Goal: Communication & Community: Answer question/provide support

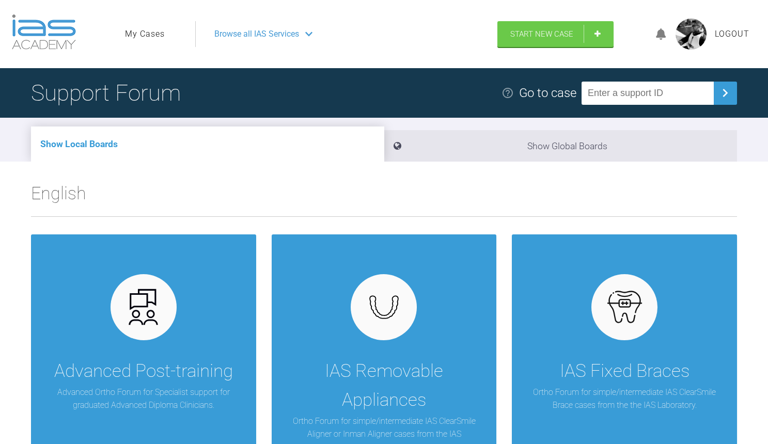
click at [259, 26] on div "Browse all IAS Services" at bounding box center [342, 34] width 274 height 26
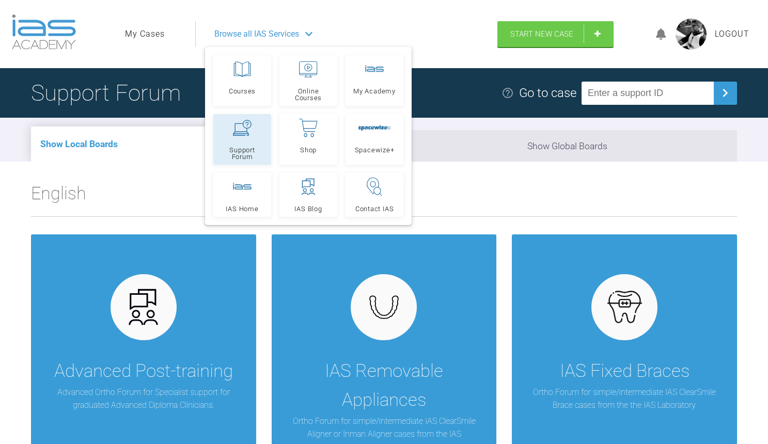
click at [248, 144] on link "Support Forum" at bounding box center [242, 139] width 58 height 51
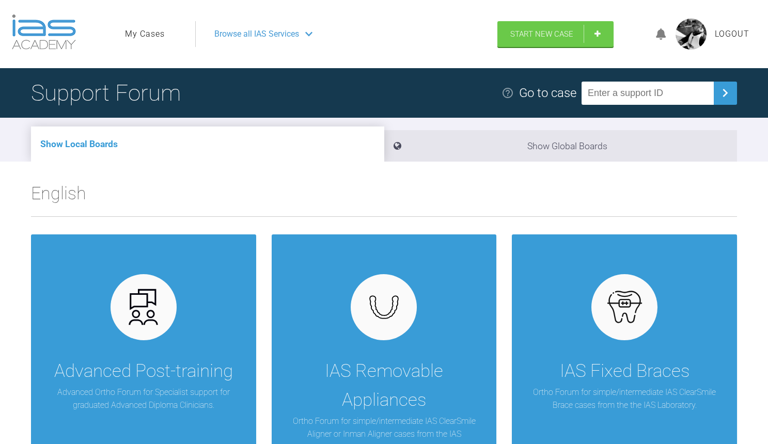
click at [145, 31] on link "My Cases" at bounding box center [145, 33] width 40 height 13
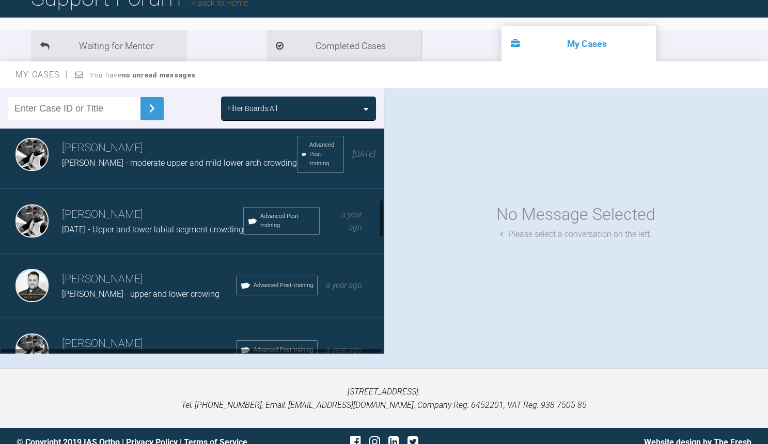
scroll to position [416, 0]
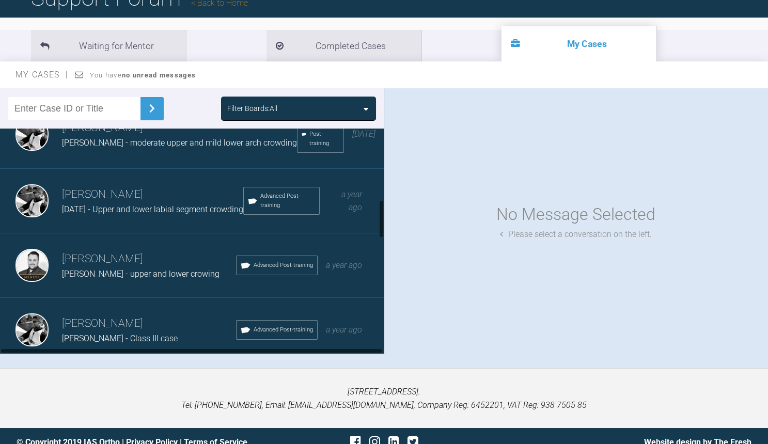
click at [194, 206] on span "[DATE] - Upper and lower labial segment crowding" at bounding box center [152, 209] width 181 height 10
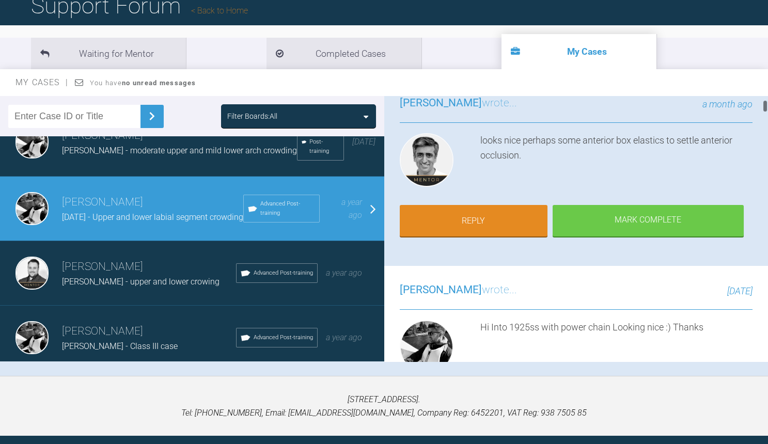
scroll to position [83, 0]
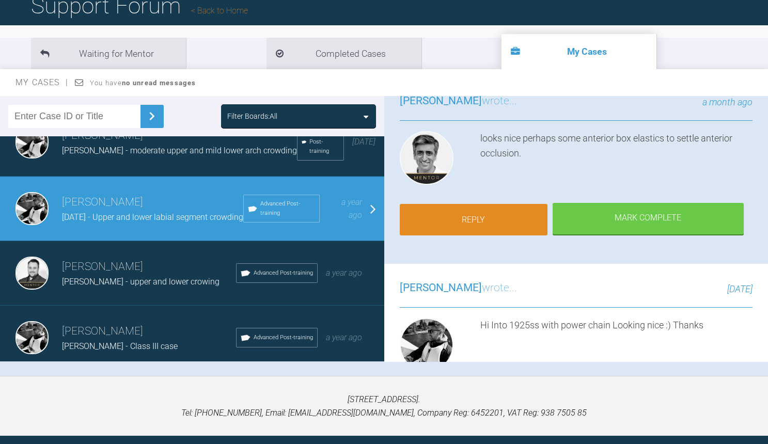
click at [471, 215] on link "Reply" at bounding box center [474, 220] width 148 height 32
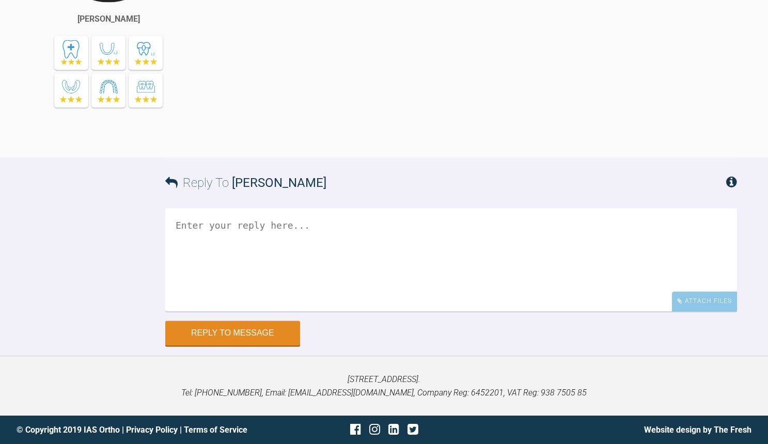
scroll to position [8166, 0]
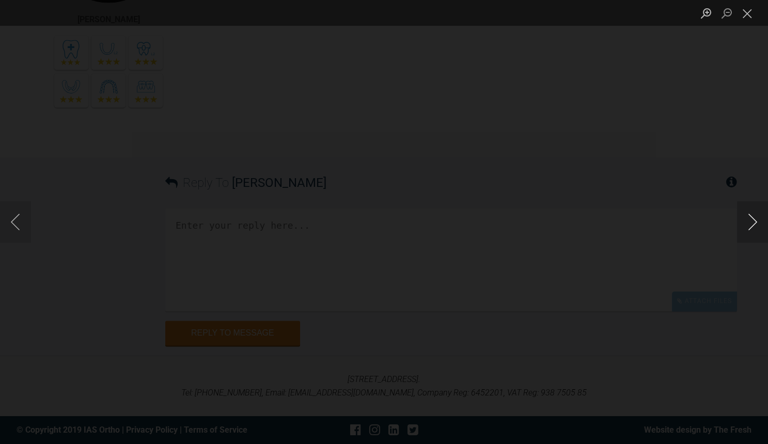
click at [751, 220] on button "Next image" at bounding box center [752, 221] width 31 height 41
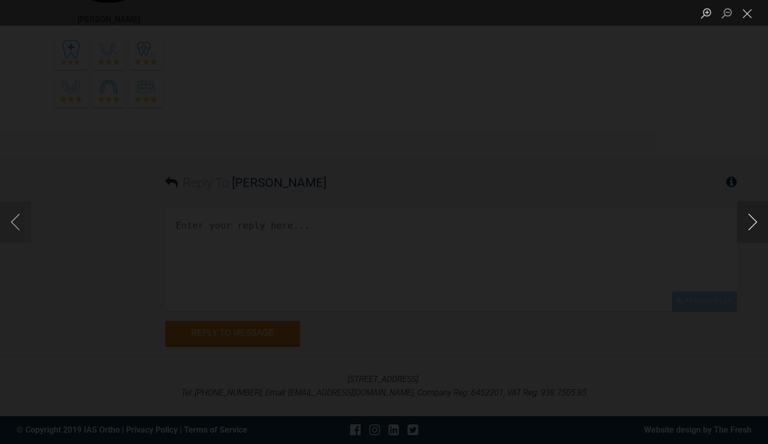
click at [751, 220] on button "Next image" at bounding box center [752, 221] width 31 height 41
click at [753, 13] on button "Close lightbox" at bounding box center [747, 13] width 21 height 18
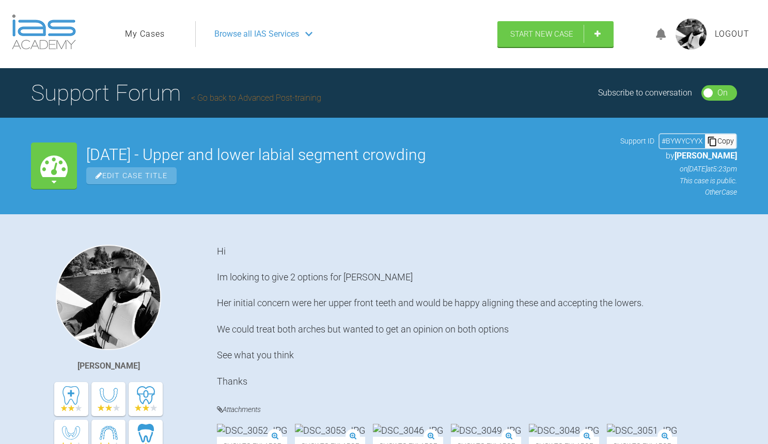
scroll to position [0, 0]
click at [140, 35] on link "My Cases" at bounding box center [145, 33] width 40 height 13
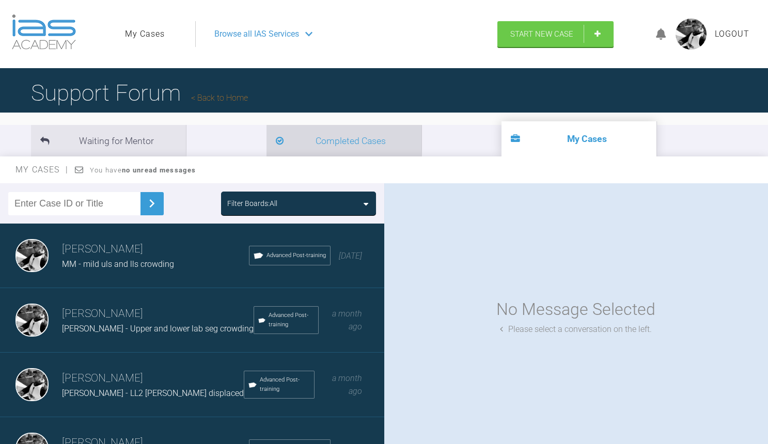
click at [266, 138] on li "Completed Cases" at bounding box center [343, 140] width 155 height 31
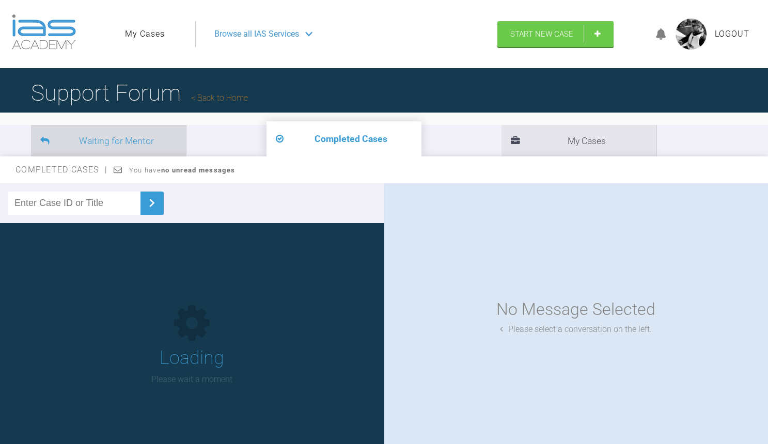
click at [124, 148] on li "Waiting for Mentor" at bounding box center [108, 140] width 155 height 31
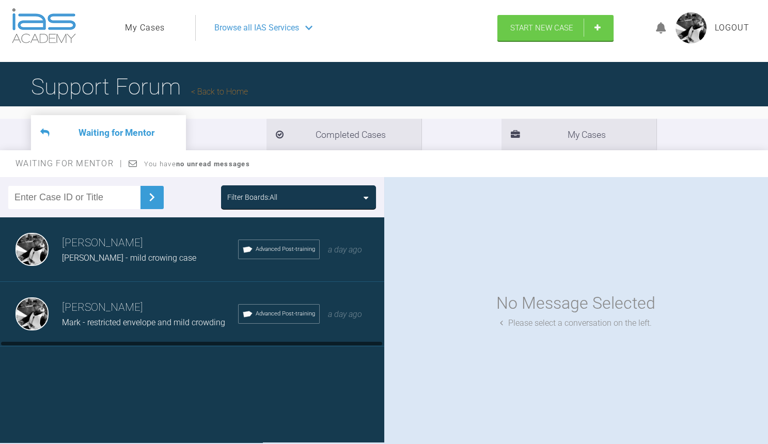
scroll to position [7, 0]
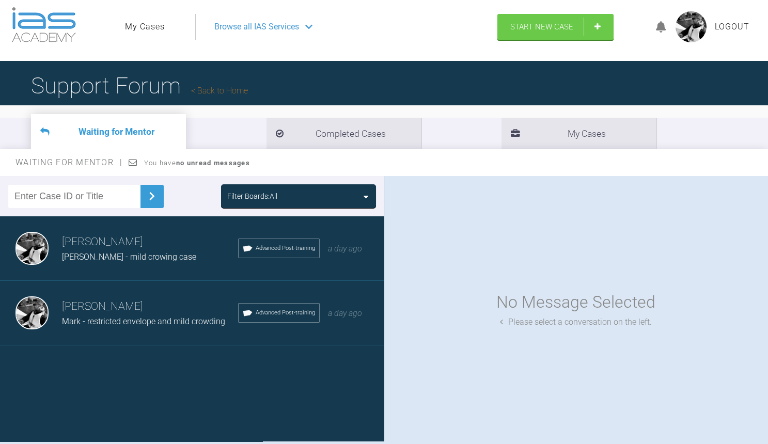
click at [137, 27] on link "My Cases" at bounding box center [145, 26] width 40 height 13
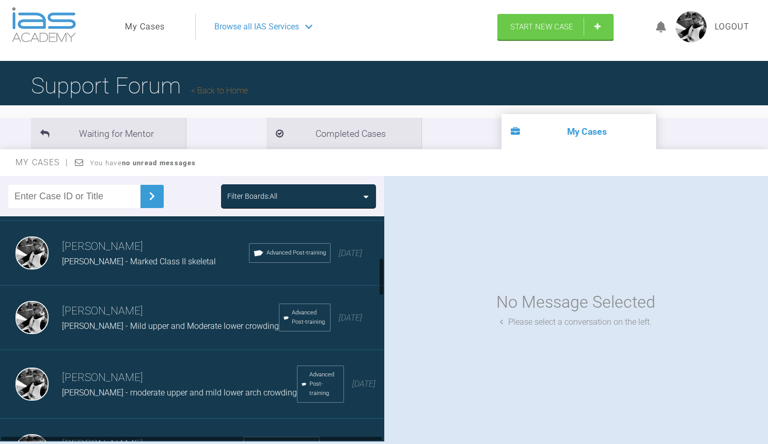
scroll to position [258, 0]
